Goal: Transaction & Acquisition: Obtain resource

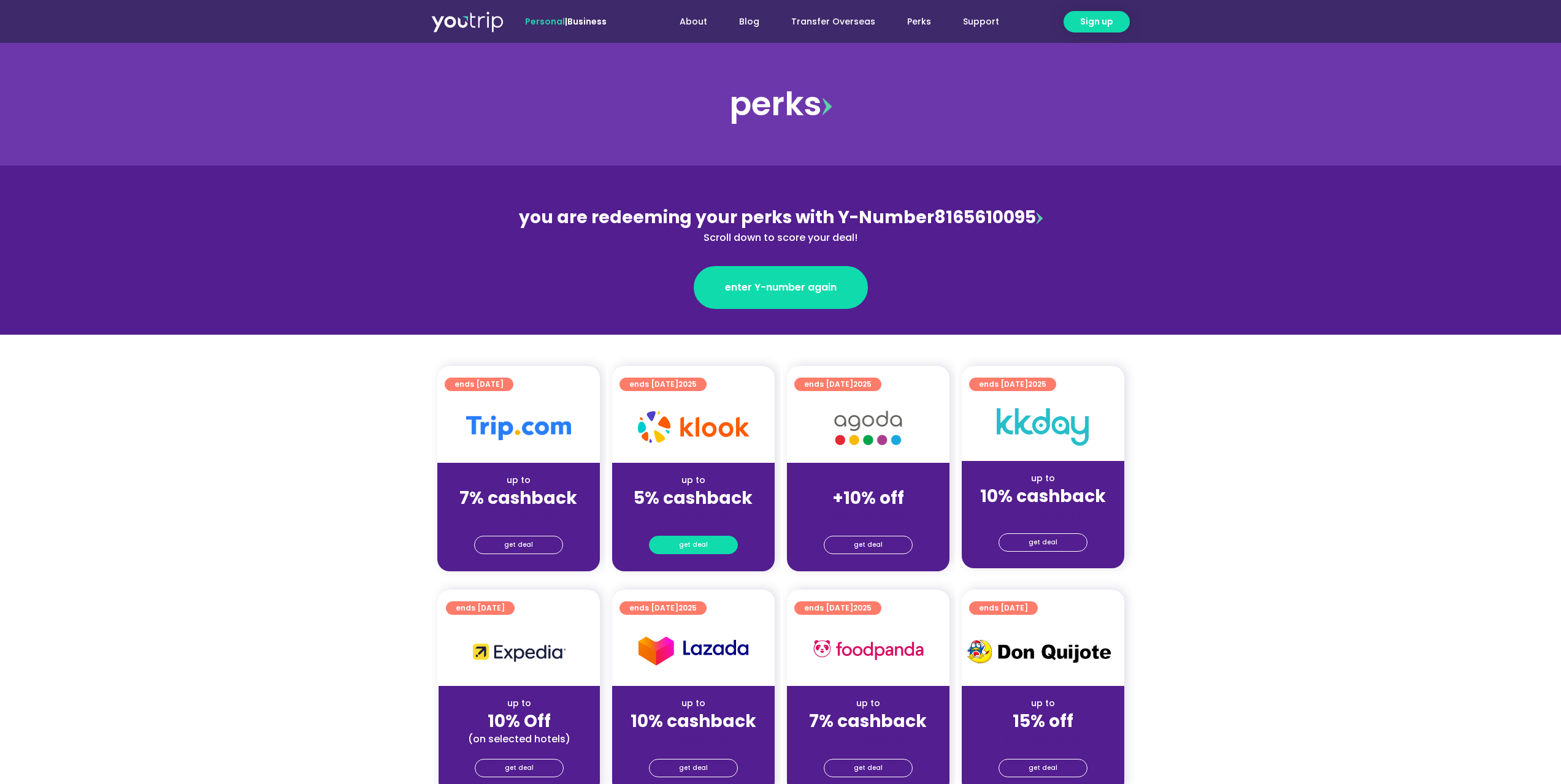
drag, startPoint x: 0, startPoint y: 0, endPoint x: 657, endPoint y: 549, distance: 856.2
click at [657, 549] on link "get deal" at bounding box center [693, 545] width 89 height 18
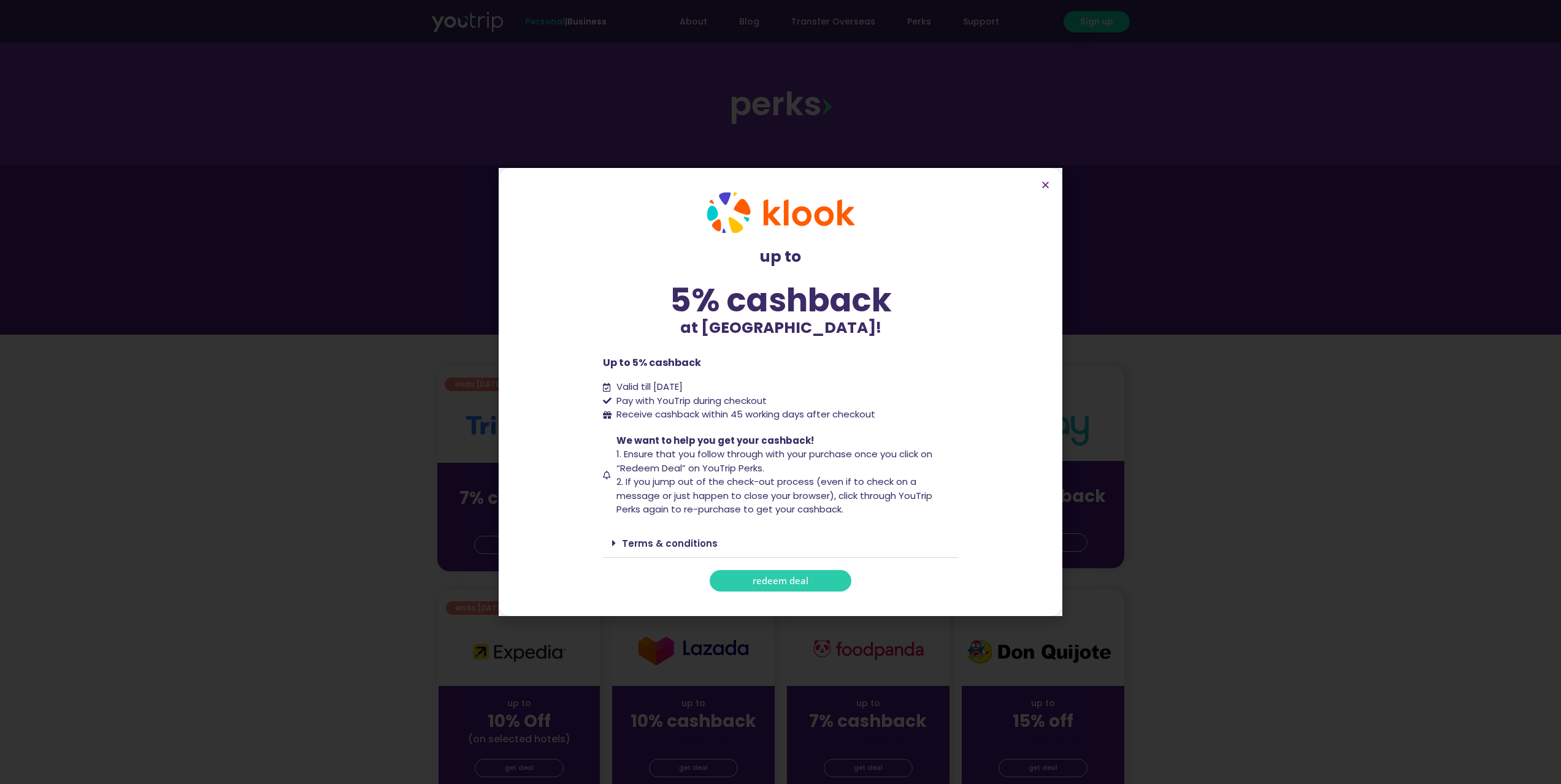
click at [776, 590] on link "redeem deal" at bounding box center [780, 581] width 142 height 21
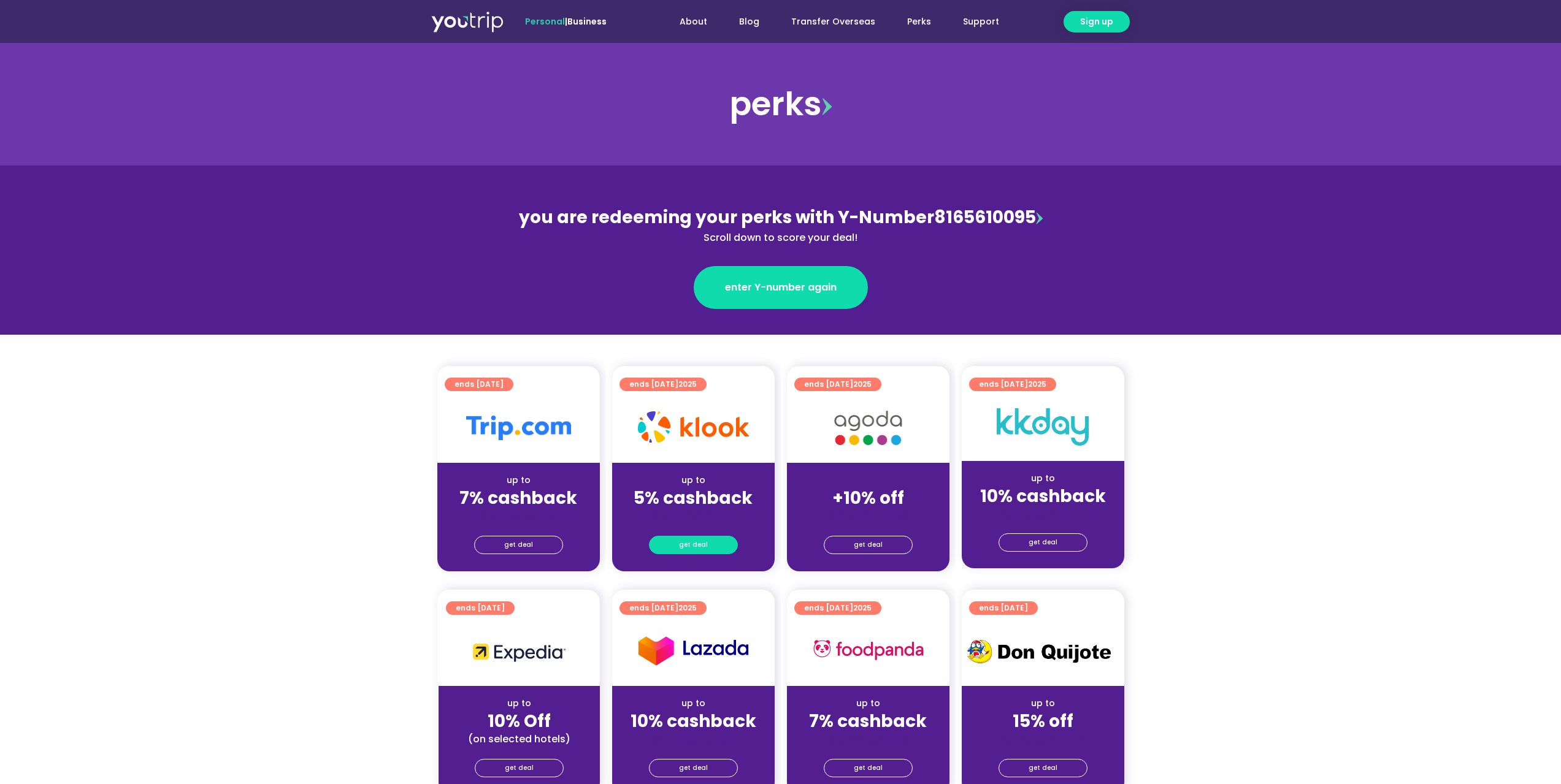
click at [710, 549] on link "get deal" at bounding box center [693, 545] width 89 height 18
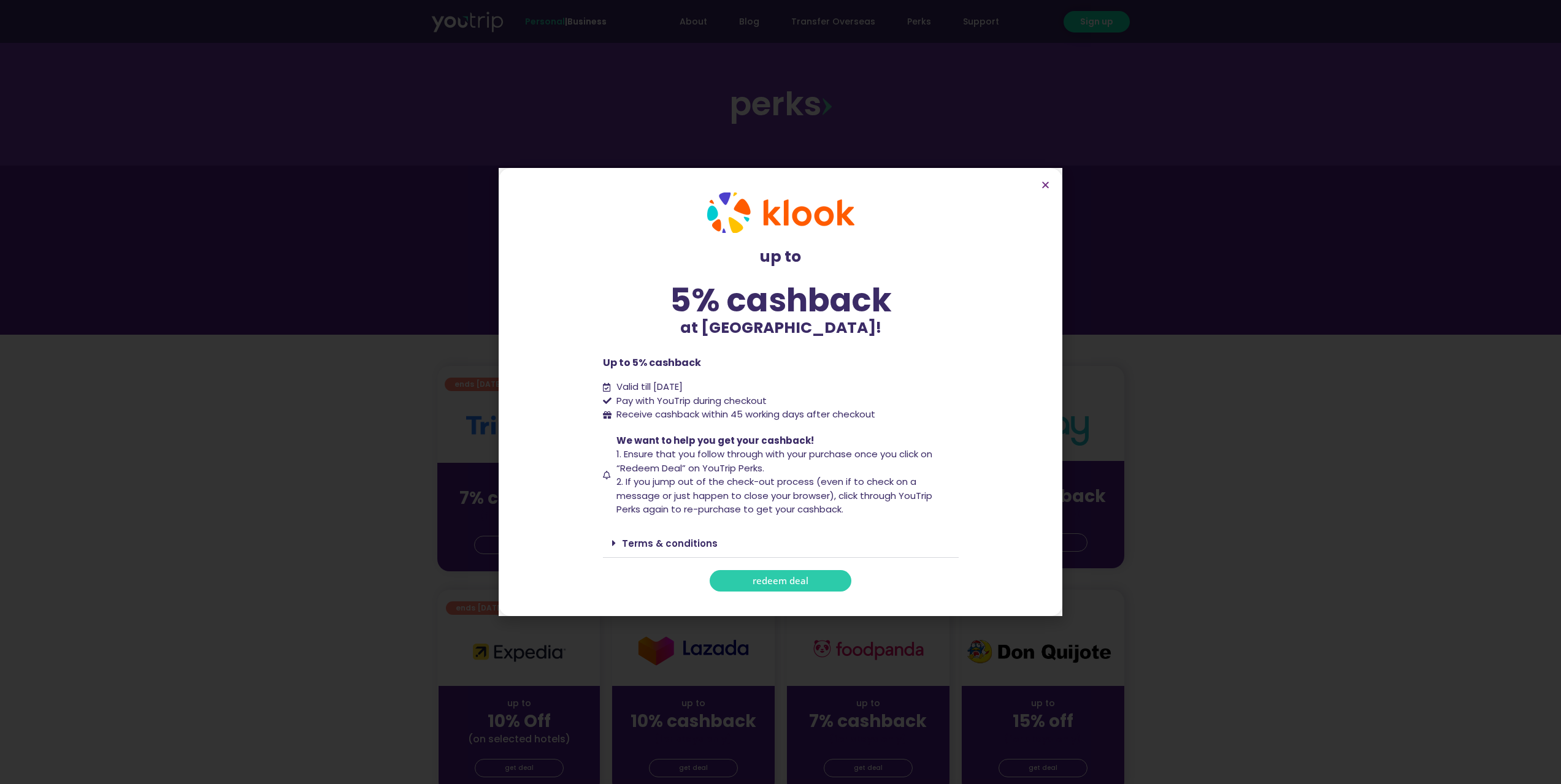
click at [793, 583] on span "redeem deal" at bounding box center [780, 581] width 56 height 9
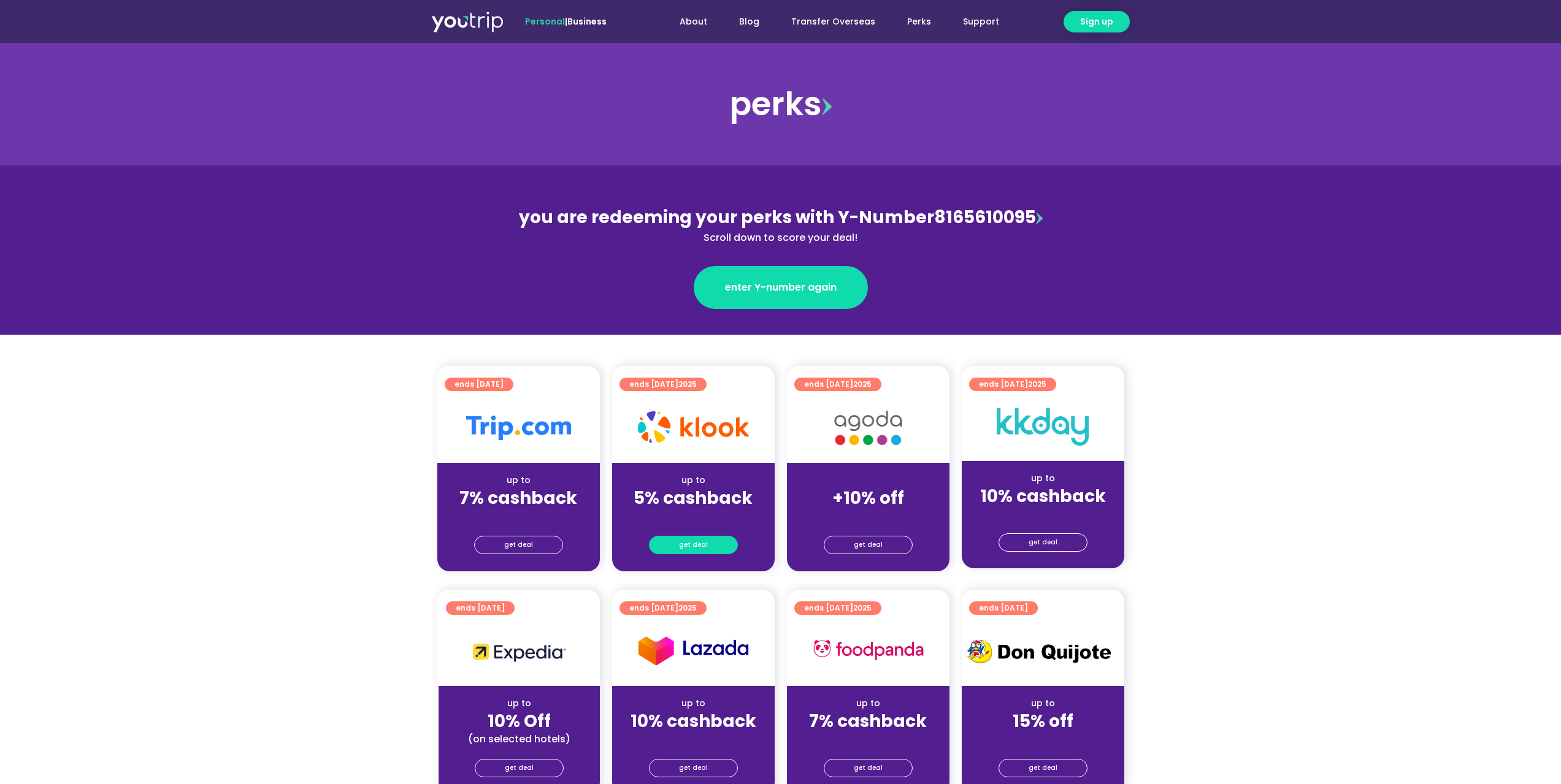
click at [710, 550] on link "get deal" at bounding box center [693, 545] width 89 height 18
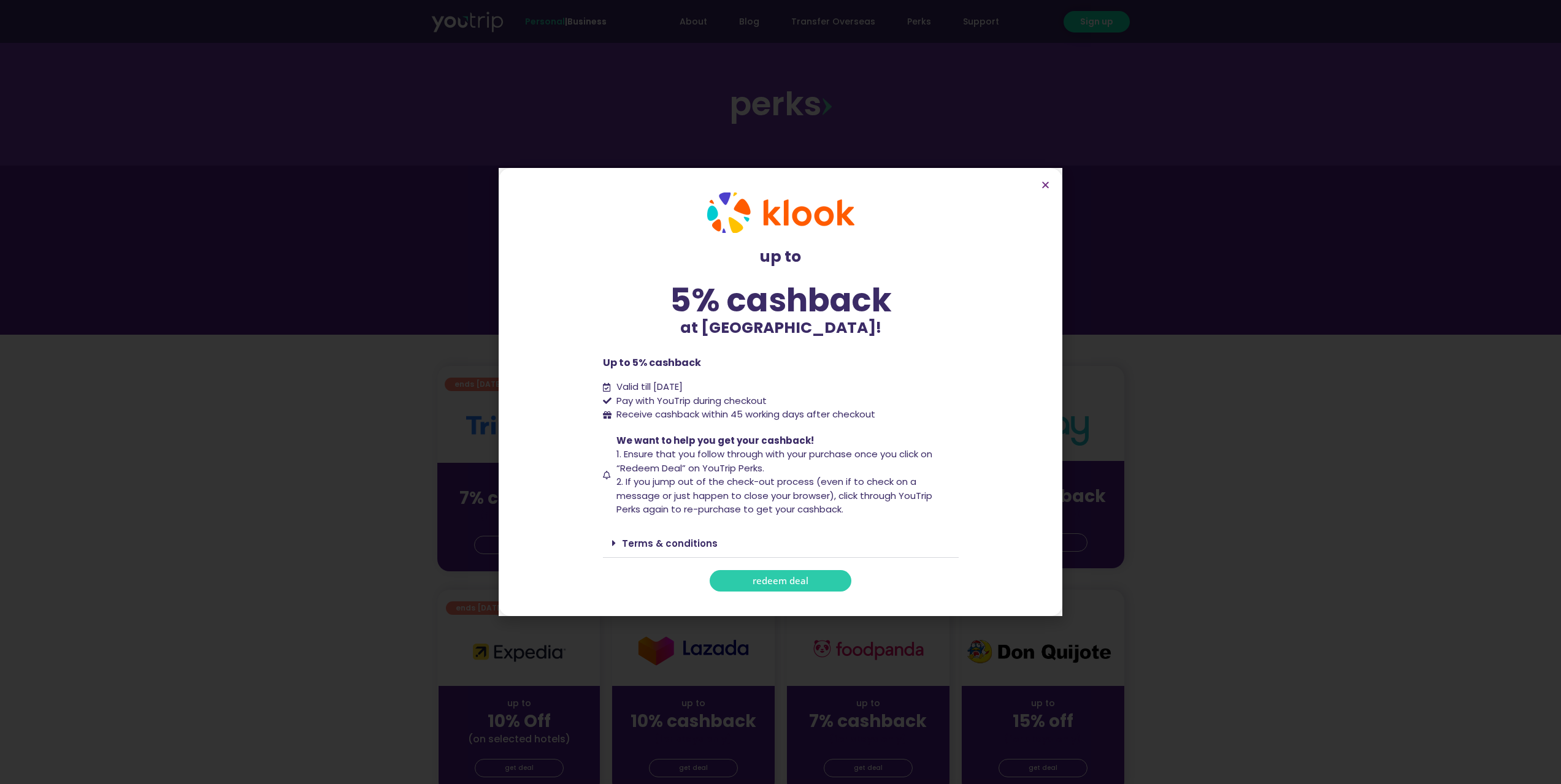
click at [796, 587] on link "redeem deal" at bounding box center [780, 581] width 142 height 21
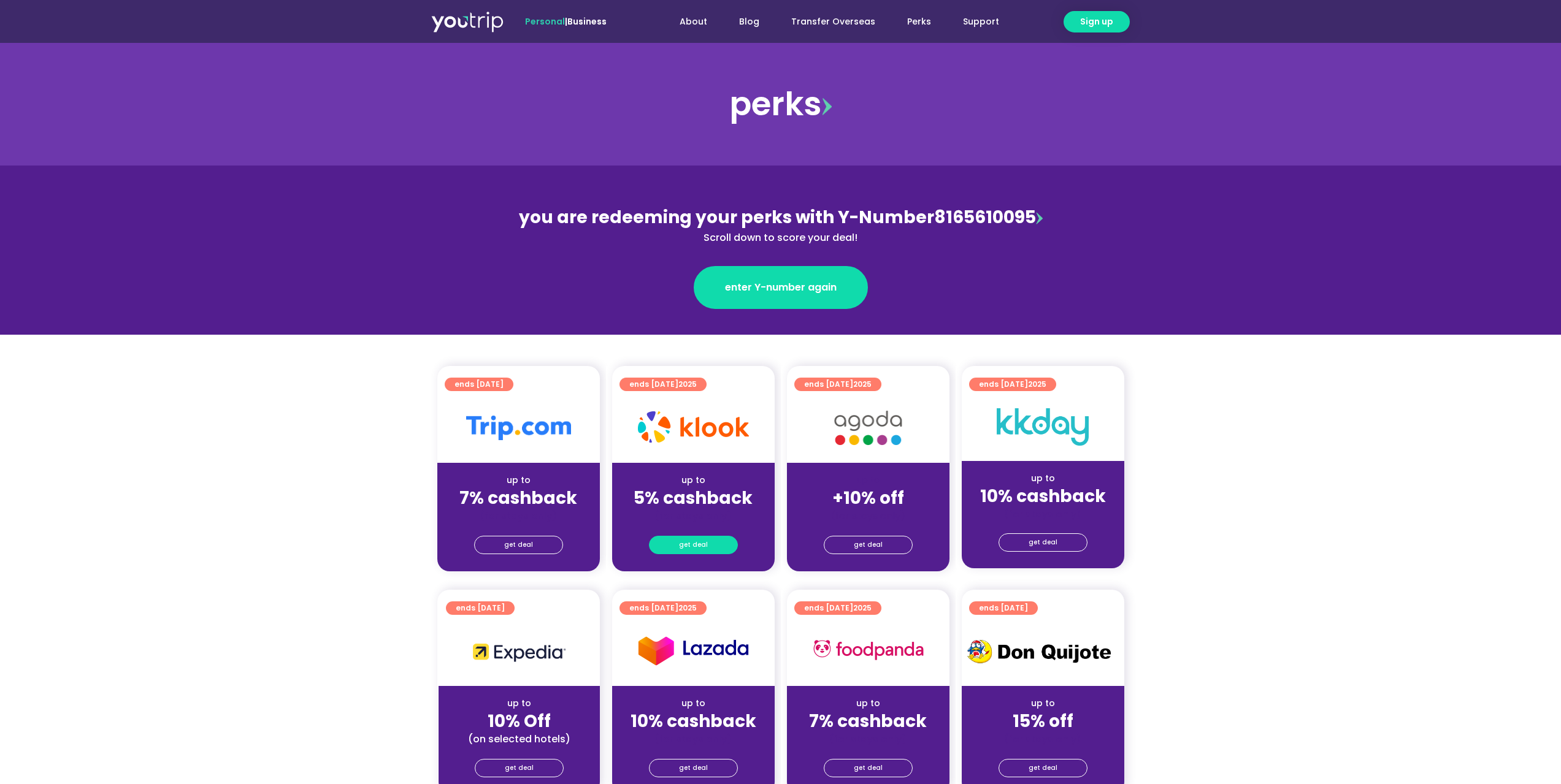
click at [710, 538] on link "get deal" at bounding box center [693, 545] width 89 height 18
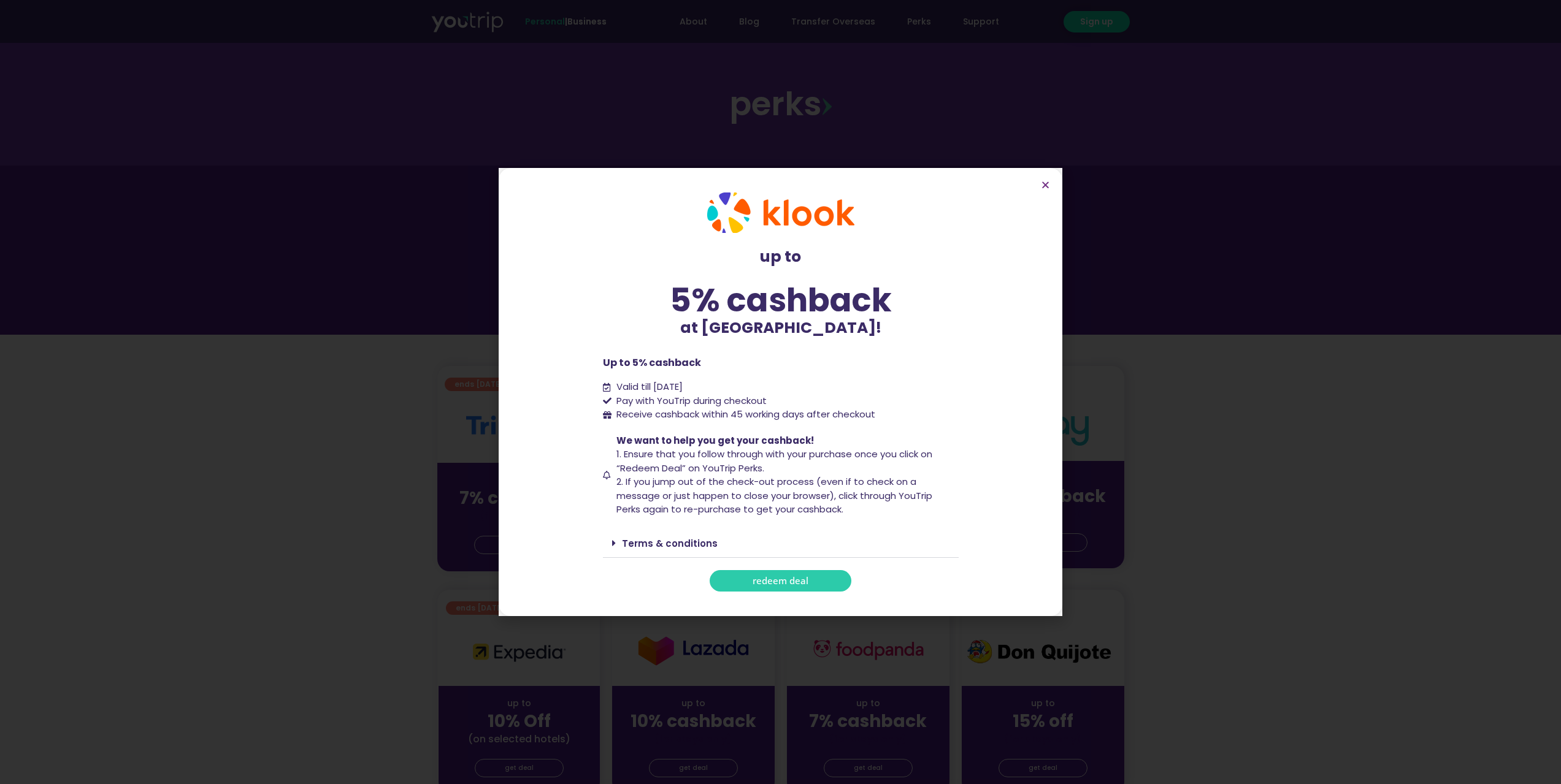
click at [789, 585] on span "redeem deal" at bounding box center [780, 581] width 56 height 9
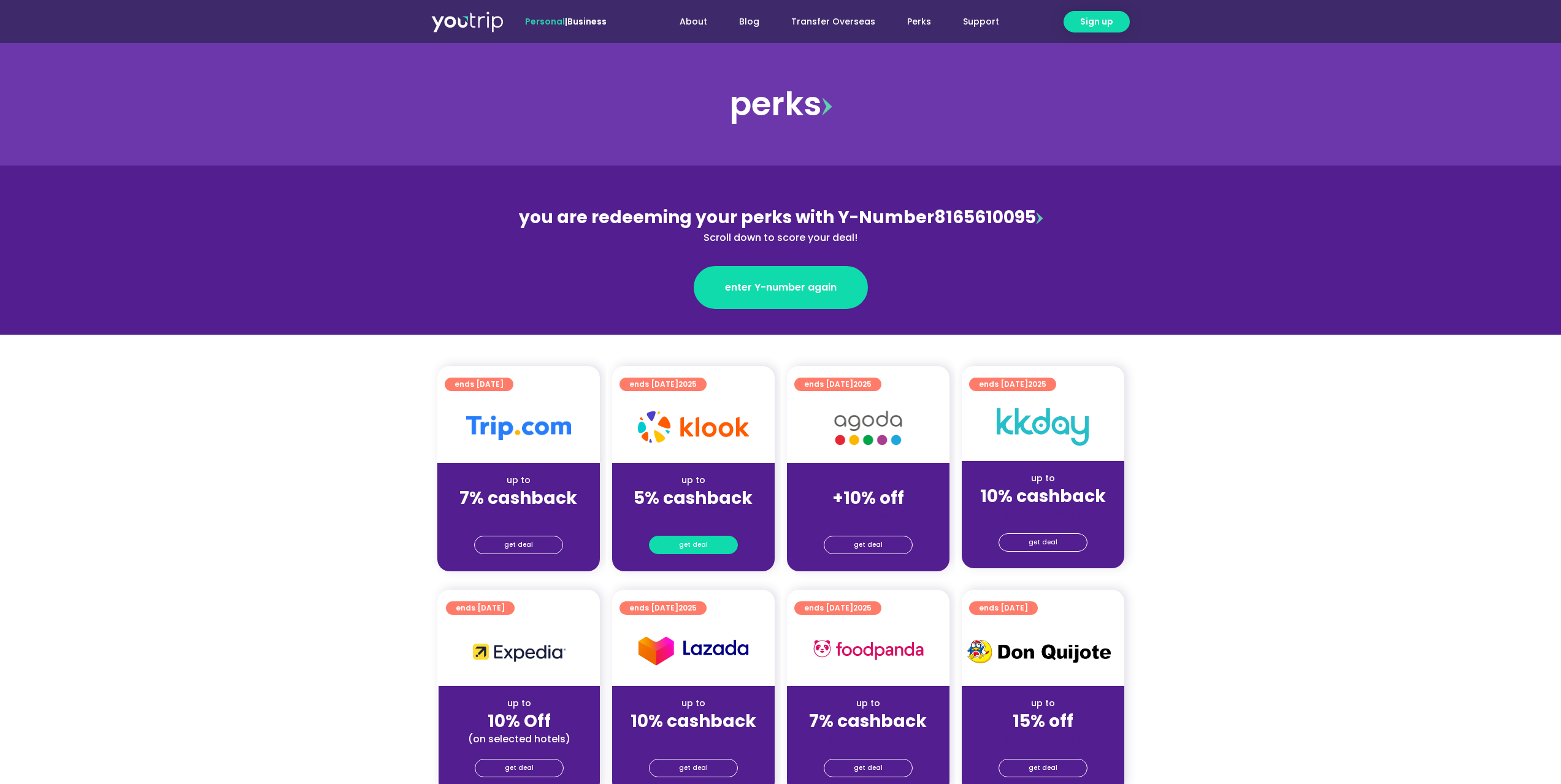
click at [721, 539] on link "get deal" at bounding box center [693, 545] width 89 height 18
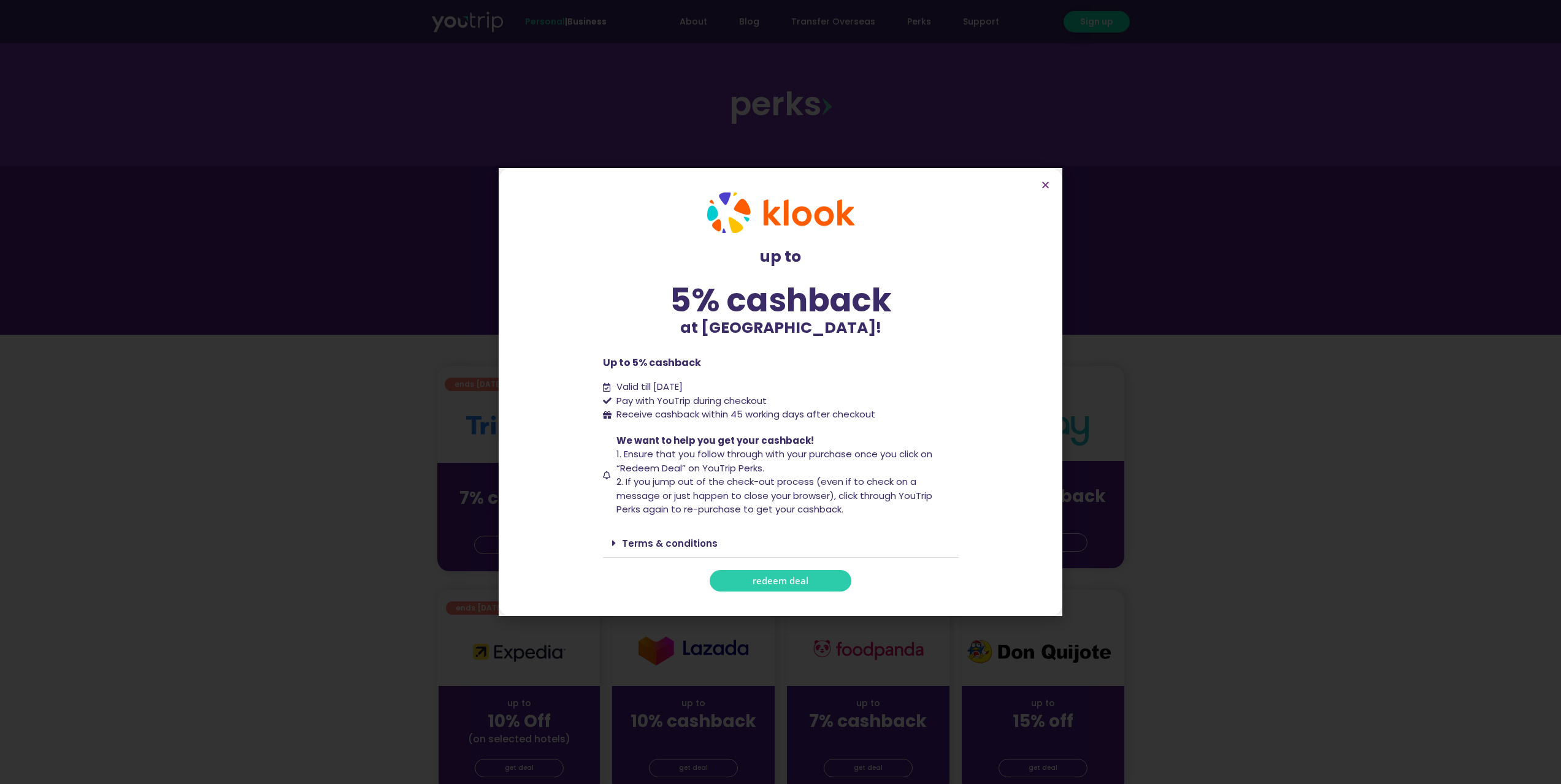
click at [776, 570] on link "redeem deal" at bounding box center [780, 581] width 142 height 21
click at [778, 576] on span "redeem deal" at bounding box center [780, 581] width 56 height 9
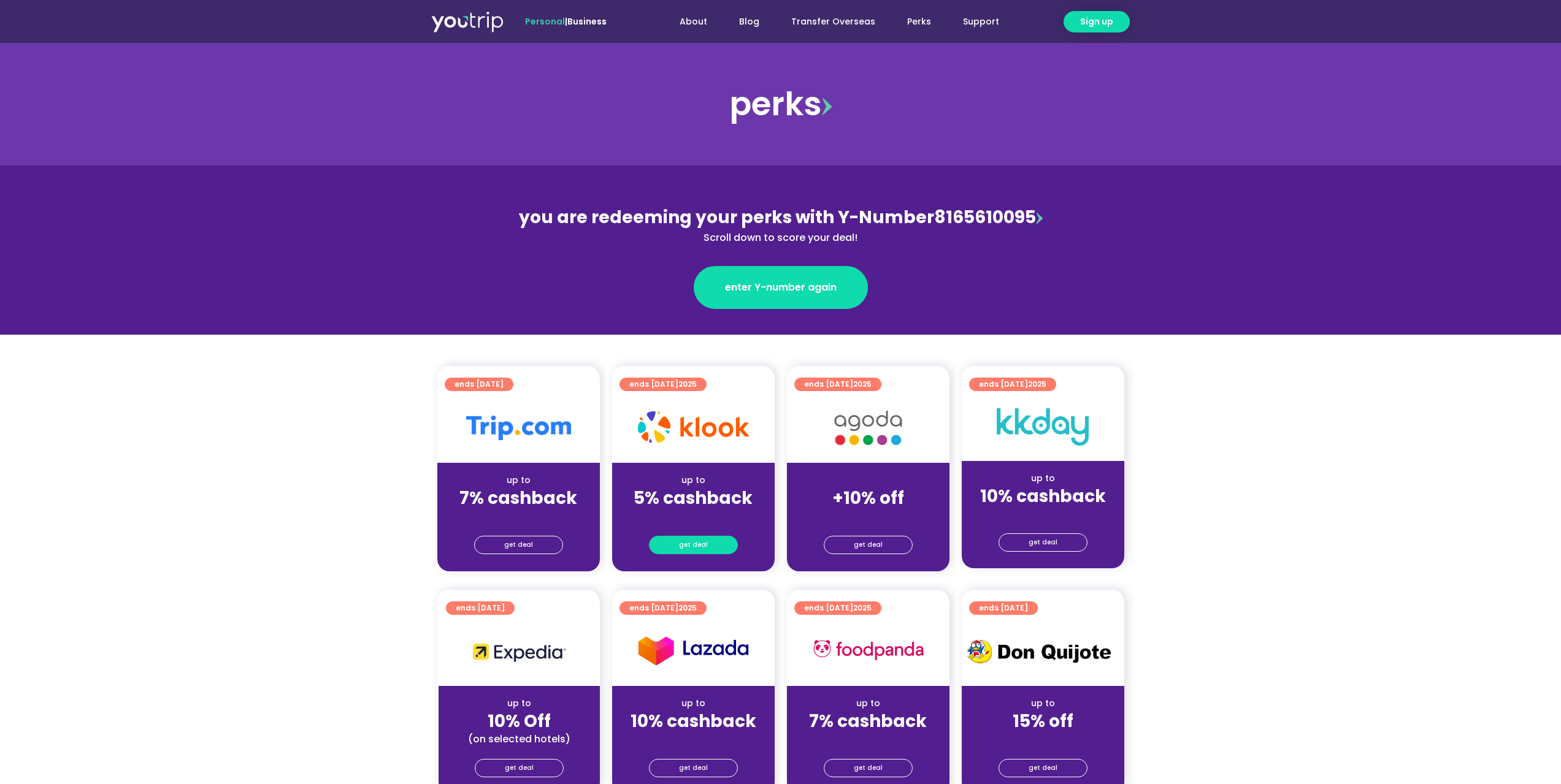
click at [698, 548] on span "get deal" at bounding box center [693, 545] width 29 height 17
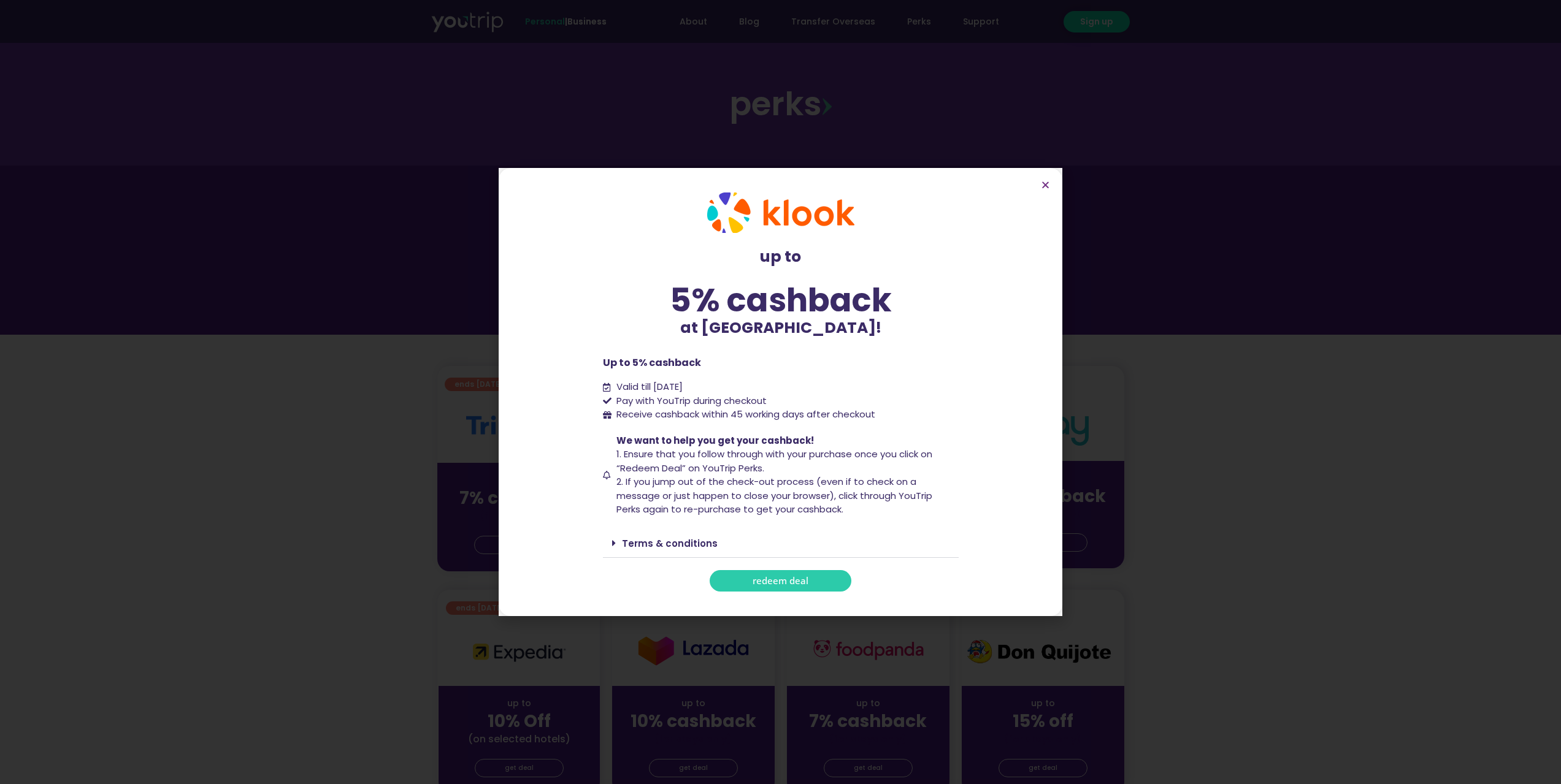
click at [748, 583] on link "redeem deal" at bounding box center [780, 581] width 142 height 21
